Goal: Task Accomplishment & Management: Manage account settings

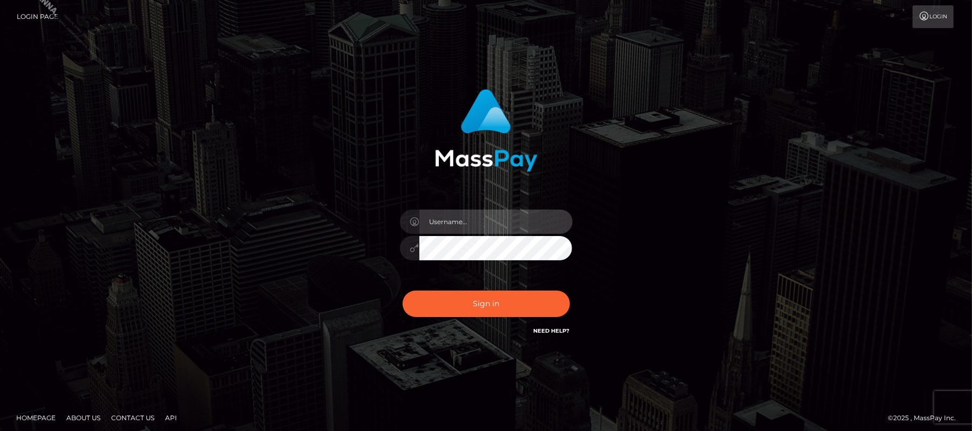
type input "Carmel.megabonanza"
click at [458, 225] on input "Carmel.megabonanza" at bounding box center [496, 221] width 153 height 24
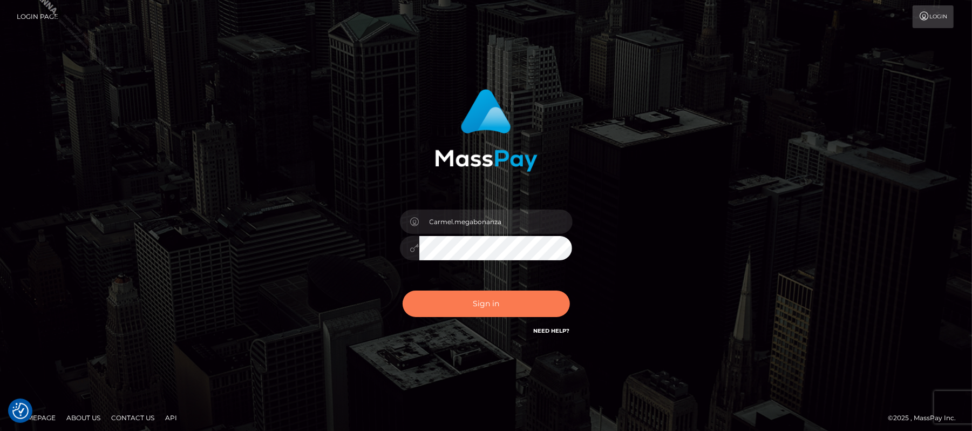
drag, startPoint x: 460, startPoint y: 299, endPoint x: 469, endPoint y: 301, distance: 9.4
click at [461, 299] on button "Sign in" at bounding box center [486, 303] width 167 height 26
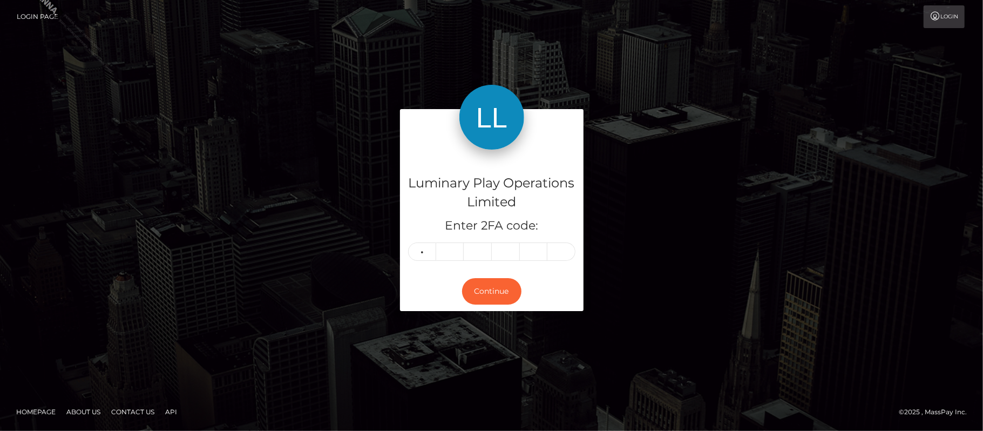
type input "2"
type input "7"
type input "0"
type input "9"
type input "7"
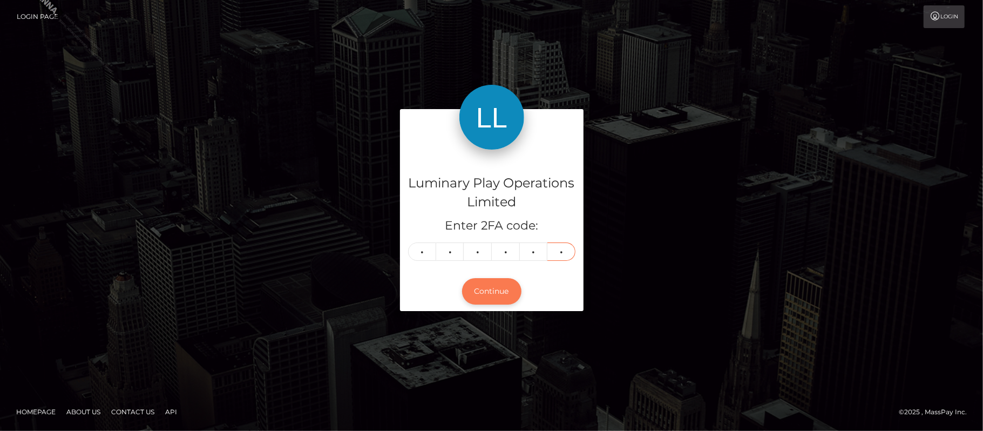
type input "4"
click at [497, 292] on button "Continue" at bounding box center [491, 291] width 59 height 26
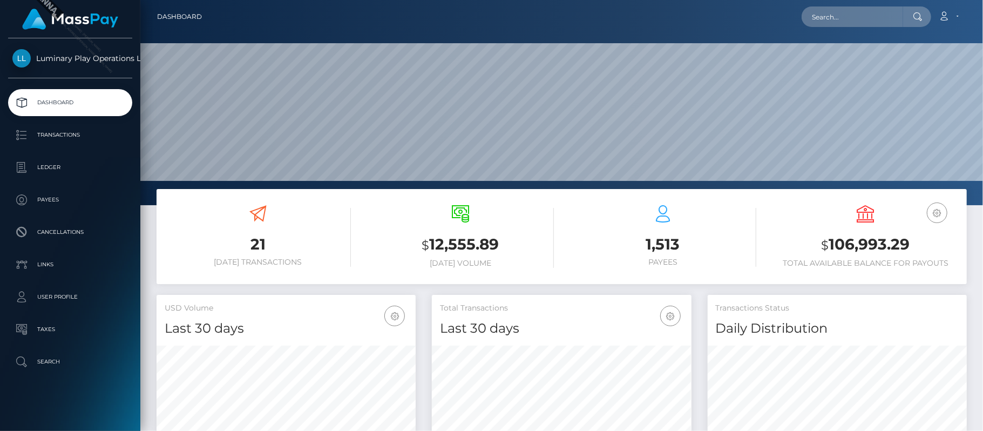
scroll to position [191, 260]
click at [892, 242] on h3 "$ 106,993.29" at bounding box center [866, 245] width 186 height 22
click at [889, 242] on h3 "$ 106,993.29" at bounding box center [866, 245] width 186 height 22
copy h3 "106,993.29"
